Goal: Task Accomplishment & Management: Manage account settings

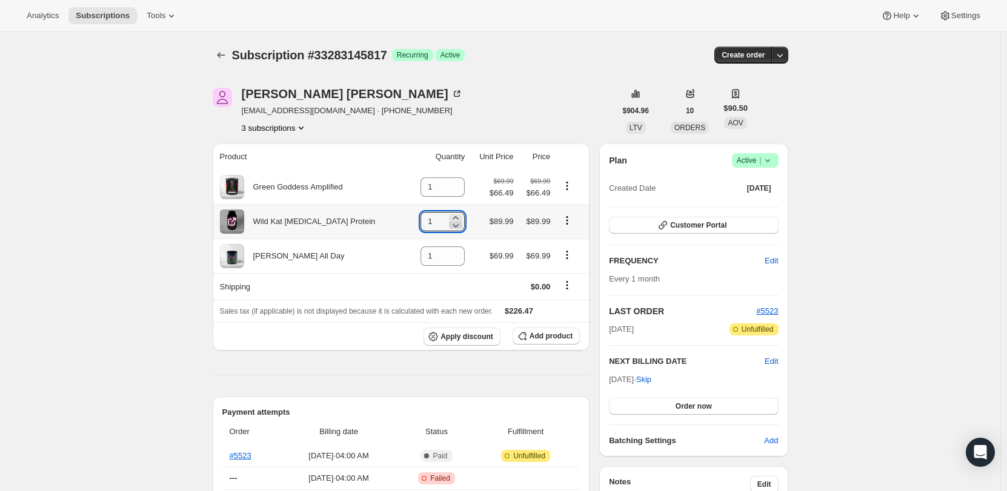
click at [450, 228] on icon at bounding box center [456, 225] width 12 height 12
type input "0"
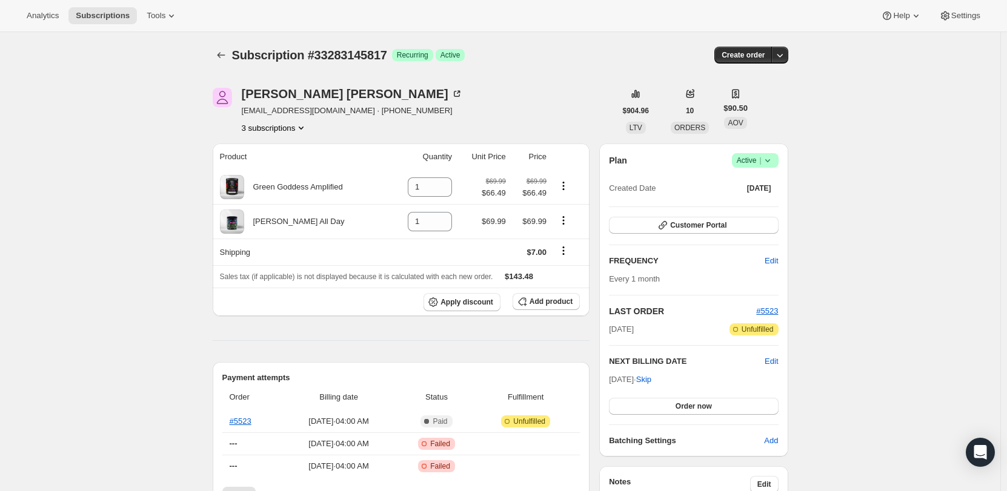
click at [297, 130] on button "3 subscriptions" at bounding box center [275, 128] width 66 height 12
click at [291, 196] on span "36916232281" at bounding box center [278, 192] width 84 height 12
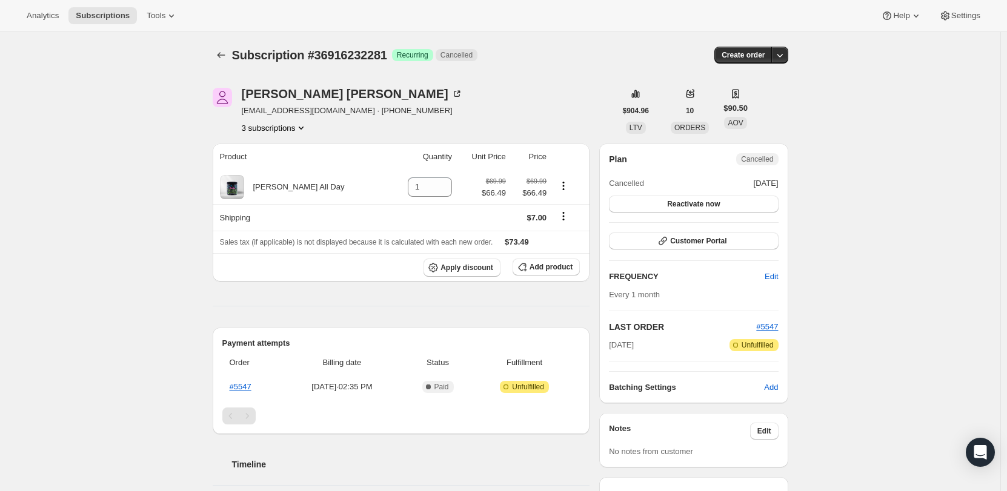
click at [277, 126] on button "3 subscriptions" at bounding box center [275, 128] width 66 height 12
click at [284, 154] on span "25212813401" at bounding box center [278, 151] width 84 height 12
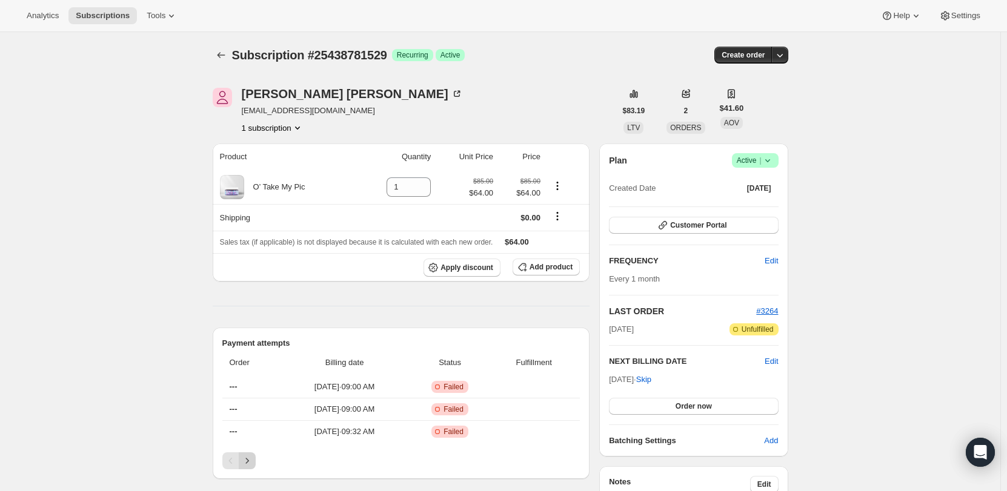
click at [248, 462] on icon "Next" at bounding box center [247, 461] width 12 height 12
